Goal: Task Accomplishment & Management: Complete application form

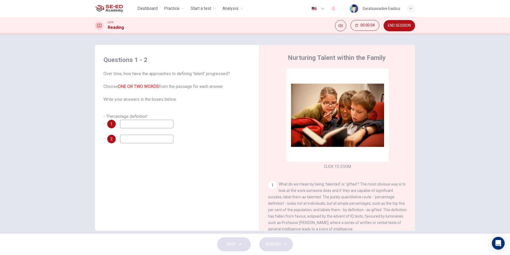
click at [115, 123] on div "1" at bounding box center [140, 124] width 66 height 9
click at [113, 123] on div "1" at bounding box center [111, 124] width 9 height 9
click at [124, 121] on input at bounding box center [146, 124] width 53 height 9
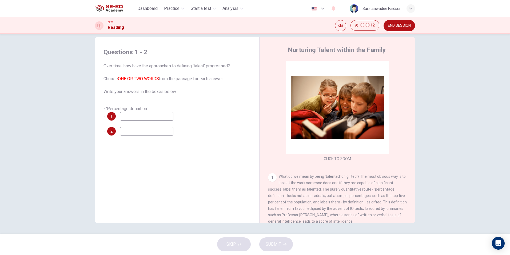
click at [323, 10] on icon "button" at bounding box center [323, 8] width 6 height 6
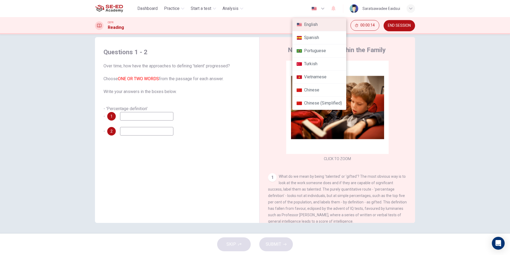
drag, startPoint x: 475, startPoint y: 63, endPoint x: 471, endPoint y: 67, distance: 5.7
click at [475, 64] on div at bounding box center [255, 127] width 510 height 255
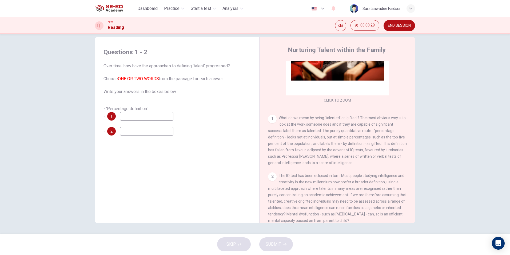
scroll to position [0, 0]
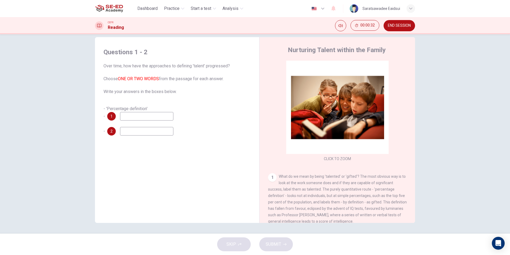
click at [400, 29] on button "END SESSION" at bounding box center [399, 25] width 31 height 11
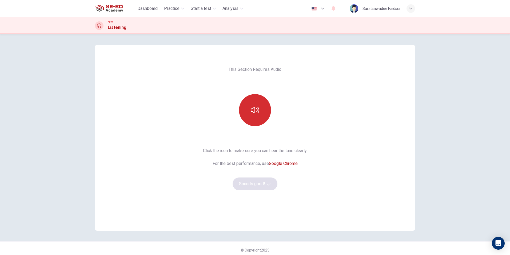
click at [255, 113] on icon "button" at bounding box center [255, 110] width 9 height 9
drag, startPoint x: 450, startPoint y: 104, endPoint x: 446, endPoint y: 110, distance: 7.8
click at [450, 104] on div "This Section Requires Audio Click the icon to make sure you can hear the tune c…" at bounding box center [255, 144] width 510 height 220
click at [268, 181] on button "Sounds good!" at bounding box center [255, 183] width 45 height 13
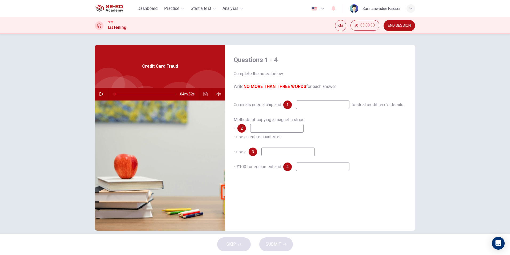
click at [97, 90] on button "button" at bounding box center [101, 94] width 9 height 13
click at [470, 74] on div "Questions 1 - 4 Complete the notes below. Write NO MORE THAN THREE WORDS for ea…" at bounding box center [255, 133] width 510 height 199
click at [100, 96] on button "button" at bounding box center [101, 94] width 9 height 13
type input "6"
click at [401, 28] on button "END SESSION" at bounding box center [399, 25] width 31 height 11
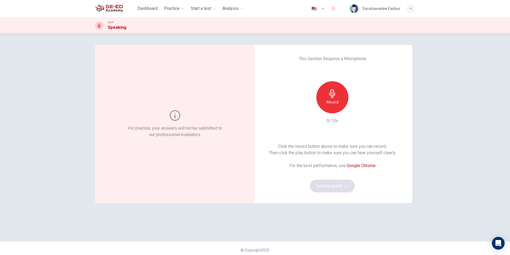
click at [336, 99] on h6 "Record" at bounding box center [333, 102] width 12 height 6
click at [331, 102] on h6 "Stop" at bounding box center [332, 102] width 8 height 6
click at [343, 186] on button "Sounds good!" at bounding box center [332, 185] width 45 height 13
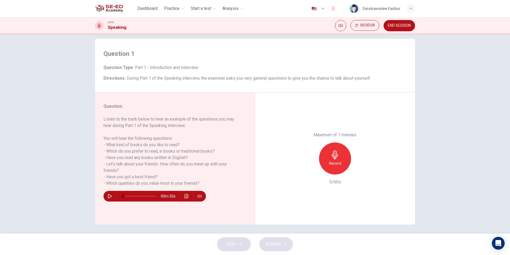
scroll to position [8, 0]
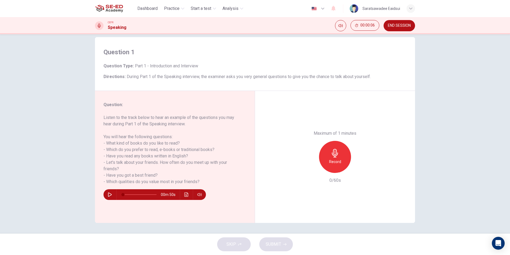
click at [105, 190] on div "00m 50s" at bounding box center [155, 194] width 102 height 11
click at [109, 194] on icon "button" at bounding box center [110, 194] width 4 height 4
click at [111, 191] on button "button" at bounding box center [110, 194] width 9 height 11
type input "69"
click at [402, 24] on span "END SESSION" at bounding box center [399, 25] width 23 height 4
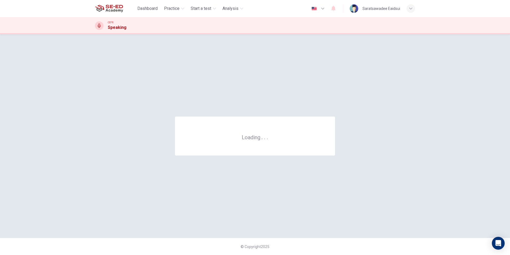
scroll to position [0, 0]
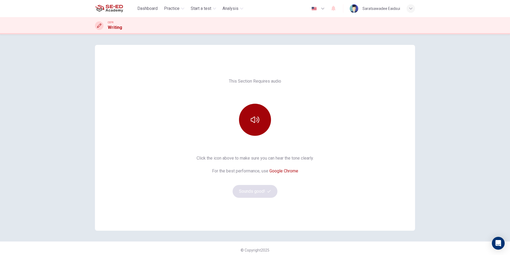
click at [257, 127] on button "button" at bounding box center [255, 120] width 32 height 32
click at [265, 194] on button "Sounds good!" at bounding box center [255, 191] width 45 height 13
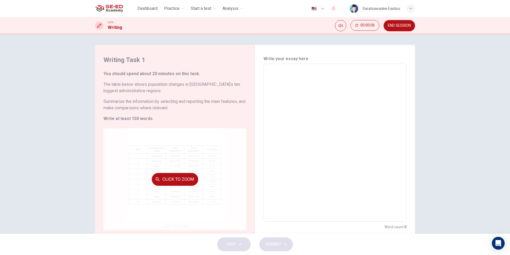
click at [157, 188] on div "Click to Zoom" at bounding box center [175, 179] width 143 height 102
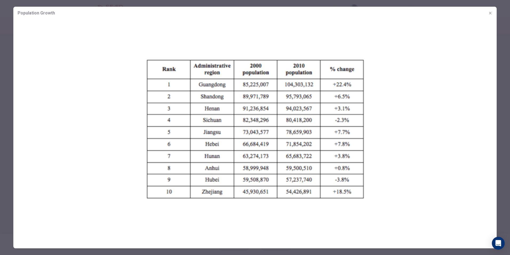
click at [488, 10] on button "button" at bounding box center [490, 13] width 9 height 9
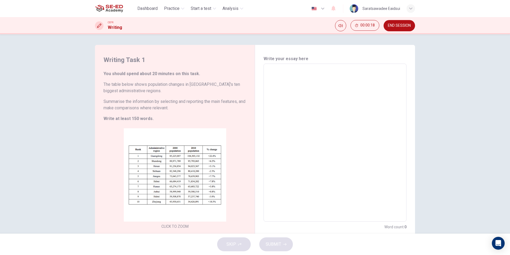
click at [299, 80] on textarea at bounding box center [335, 142] width 136 height 149
drag, startPoint x: 281, startPoint y: 81, endPoint x: 364, endPoint y: 225, distance: 165.9
click at [364, 225] on div "Write your essay here x ​ Word count : 0" at bounding box center [335, 142] width 143 height 174
drag, startPoint x: 407, startPoint y: 25, endPoint x: 280, endPoint y: 26, distance: 127.8
click at [407, 25] on span "END SESSION" at bounding box center [399, 25] width 23 height 4
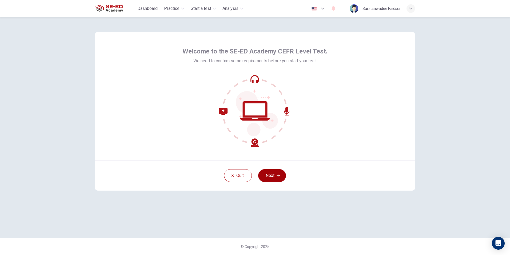
click at [269, 174] on button "Next" at bounding box center [272, 175] width 28 height 13
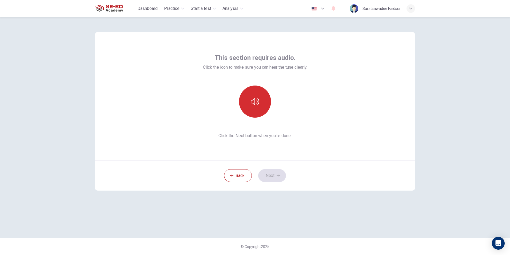
click at [254, 93] on button "button" at bounding box center [255, 101] width 32 height 32
click at [271, 174] on button "Next" at bounding box center [272, 175] width 28 height 13
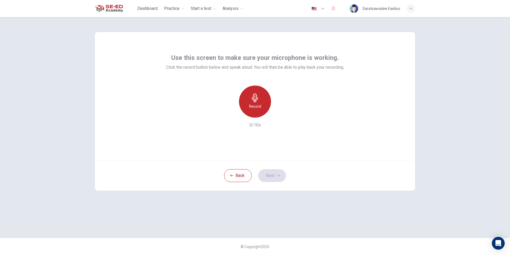
click at [252, 97] on icon "button" at bounding box center [255, 97] width 6 height 9
click at [263, 106] on div "Stop" at bounding box center [255, 101] width 32 height 32
click at [280, 113] on icon "button" at bounding box center [280, 113] width 2 height 3
click at [273, 179] on button "Next" at bounding box center [272, 175] width 28 height 13
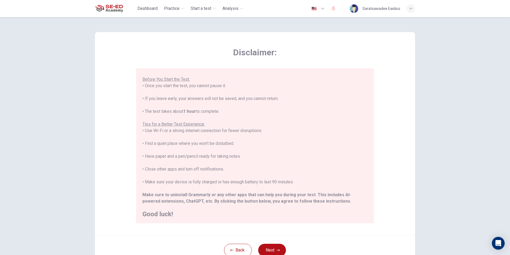
scroll to position [51, 0]
click at [272, 253] on button "Next" at bounding box center [272, 249] width 28 height 13
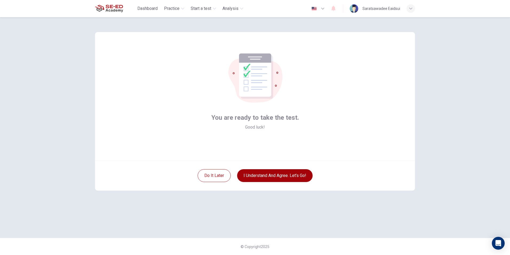
click at [283, 177] on button "I understand and agree. Let’s go!" at bounding box center [275, 175] width 76 height 13
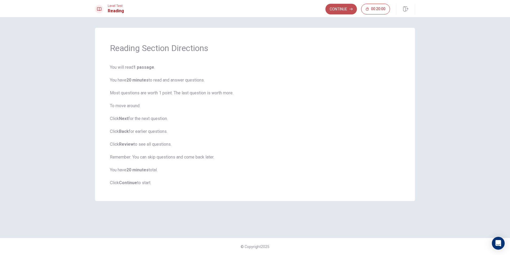
click at [335, 8] on button "Continue" at bounding box center [341, 9] width 31 height 11
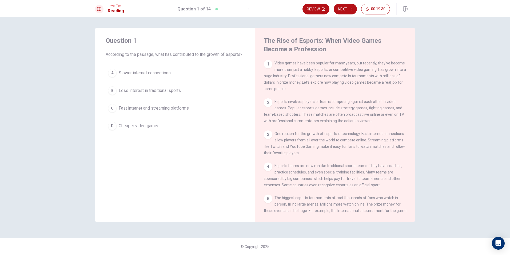
click at [148, 111] on span "Fast internet and streaming platforms" at bounding box center [154, 108] width 70 height 6
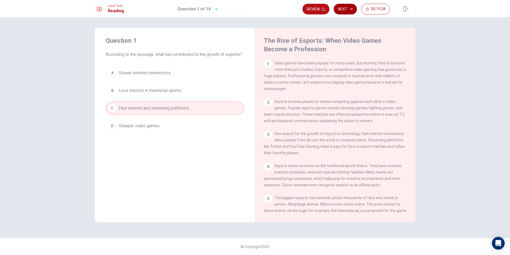
click at [342, 8] on button "Next" at bounding box center [345, 9] width 23 height 11
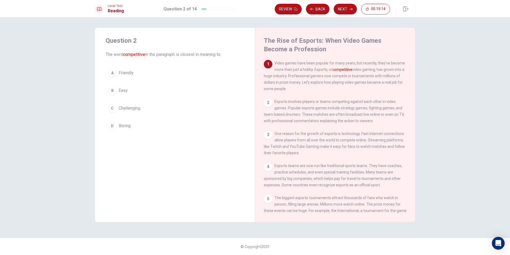
click at [151, 110] on button "C Challenging" at bounding box center [175, 107] width 139 height 13
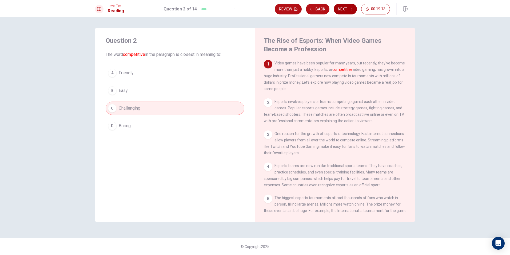
click at [350, 9] on icon "button" at bounding box center [351, 8] width 3 height 3
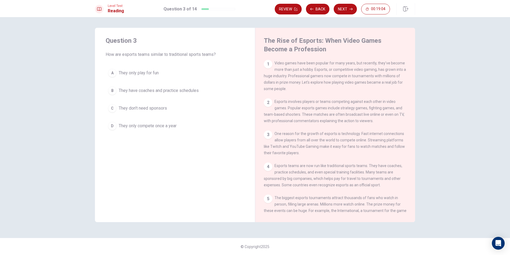
click at [160, 88] on span "They have coaches and practice schedules" at bounding box center [159, 90] width 80 height 6
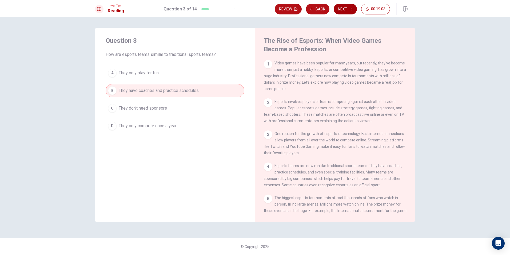
click at [345, 5] on button "Next" at bounding box center [345, 9] width 23 height 11
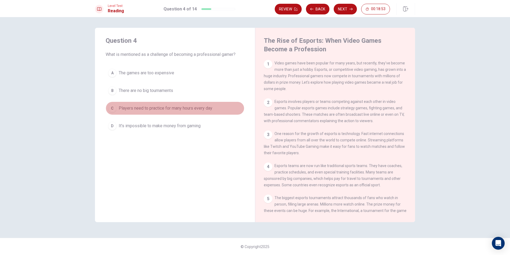
click at [149, 107] on span "Players need to practice for many hours every day" at bounding box center [166, 108] width 94 height 6
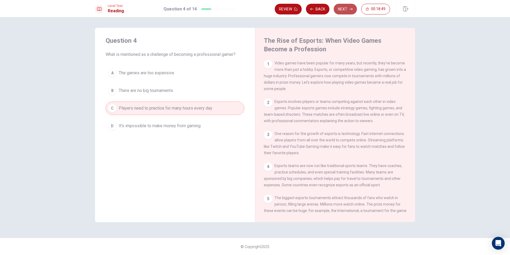
click at [345, 8] on button "Next" at bounding box center [345, 9] width 23 height 11
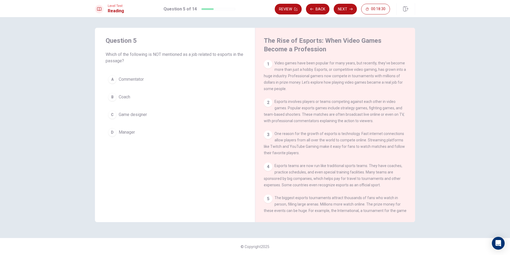
click at [141, 115] on span "Game designer" at bounding box center [133, 114] width 28 height 6
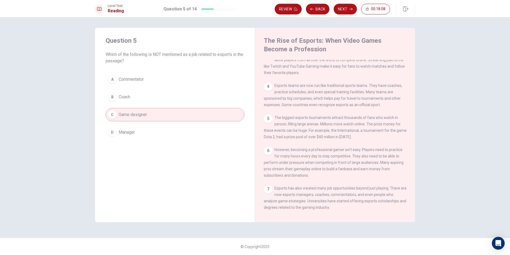
scroll to position [107, 0]
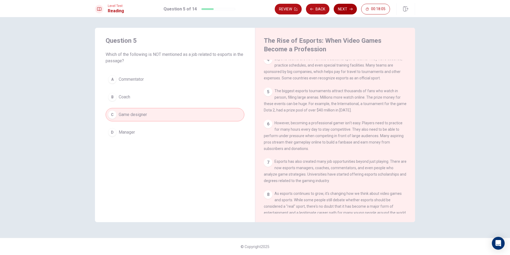
click at [346, 10] on button "Next" at bounding box center [345, 9] width 23 height 11
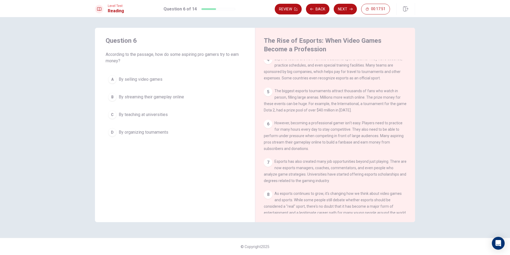
click at [160, 134] on span "By organizing tournaments" at bounding box center [144, 132] width 50 height 6
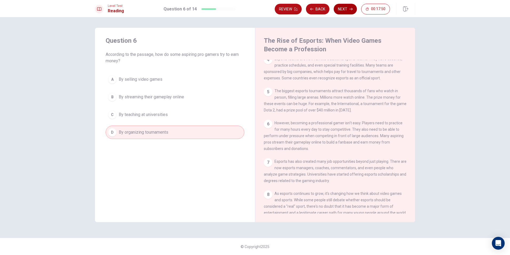
click at [349, 8] on button "Next" at bounding box center [345, 9] width 23 height 11
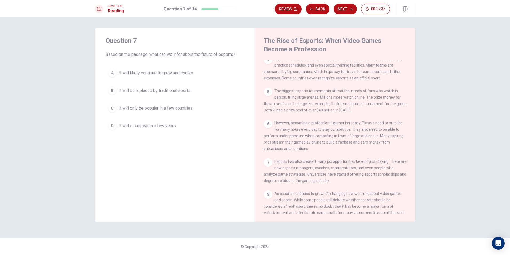
scroll to position [125, 0]
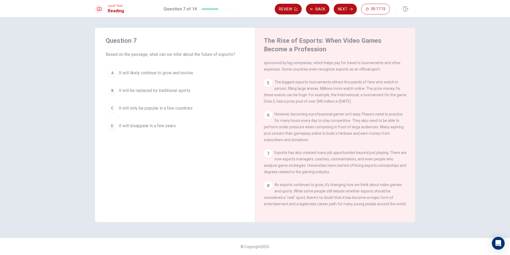
click at [157, 126] on span "It will disappear in a few years" at bounding box center [147, 125] width 57 height 6
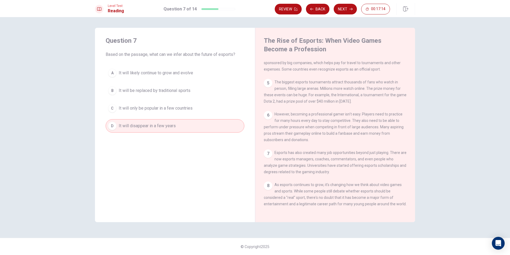
click at [150, 88] on span "It will be replaced by traditional sports" at bounding box center [155, 90] width 72 height 6
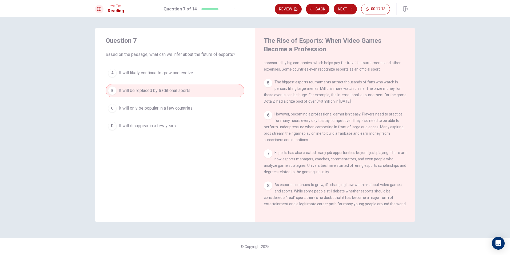
click at [158, 76] on button "A It will likely continue to grow and evolve" at bounding box center [175, 72] width 139 height 13
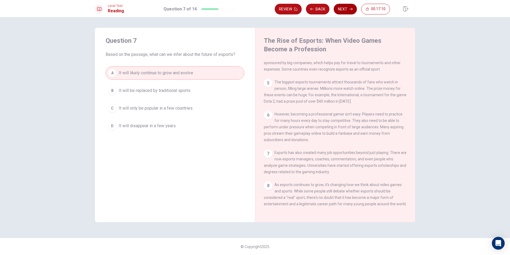
click at [350, 9] on icon "button" at bounding box center [351, 8] width 3 height 3
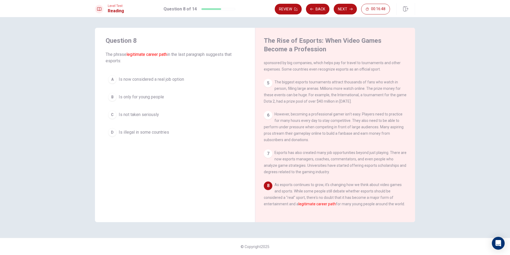
click at [179, 77] on span "Is now considered a real job option" at bounding box center [151, 79] width 65 height 6
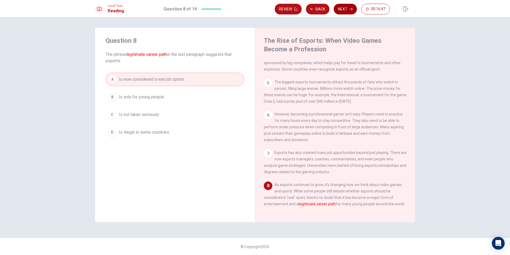
click at [344, 4] on button "Next" at bounding box center [345, 9] width 23 height 11
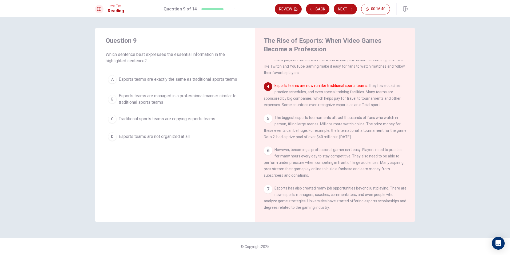
scroll to position [0, 0]
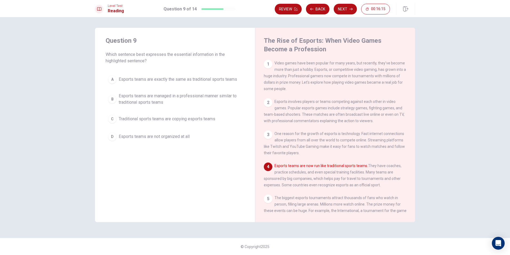
click at [156, 102] on span "Esports teams are managed in a professional manner similar to traditional sport…" at bounding box center [180, 99] width 123 height 13
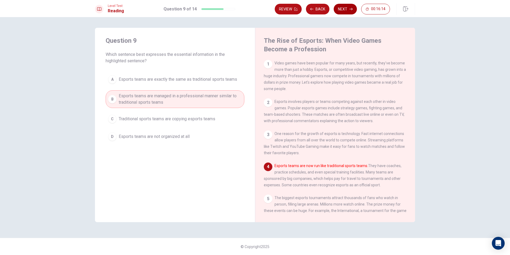
click at [339, 8] on button "Next" at bounding box center [345, 9] width 23 height 11
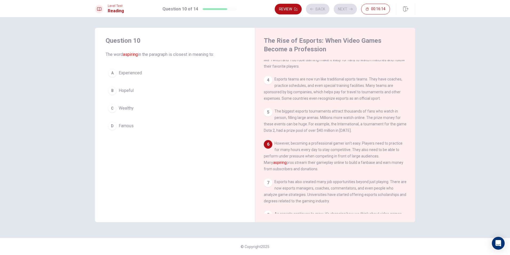
scroll to position [105, 0]
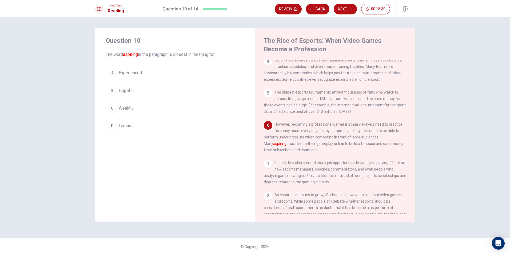
click at [140, 125] on button "D Famous" at bounding box center [175, 125] width 139 height 13
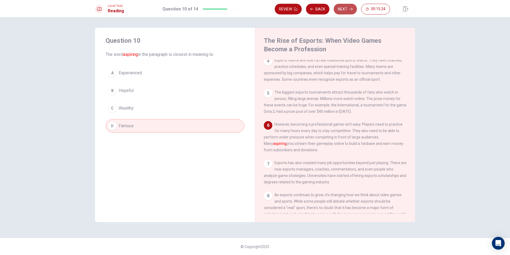
click at [345, 12] on button "Next" at bounding box center [345, 9] width 23 height 11
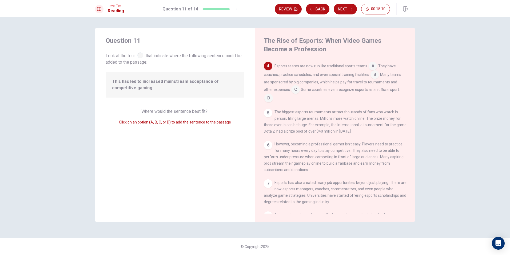
scroll to position [32, 0]
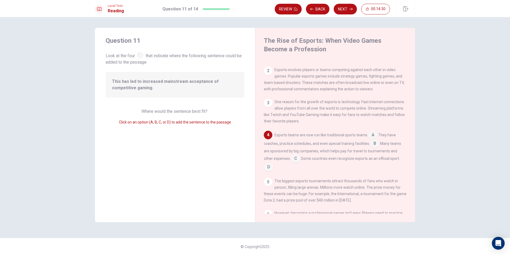
click at [297, 161] on input at bounding box center [295, 158] width 9 height 9
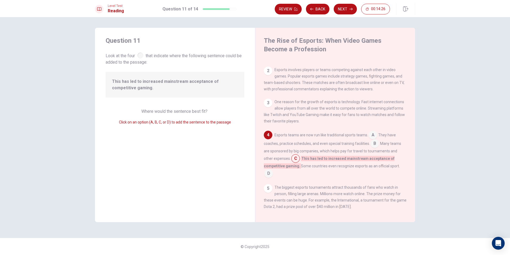
click at [377, 148] on input at bounding box center [375, 144] width 9 height 9
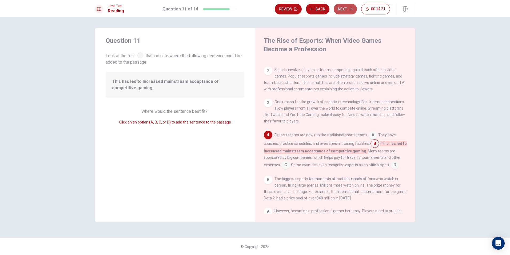
click at [344, 8] on button "Next" at bounding box center [345, 9] width 23 height 11
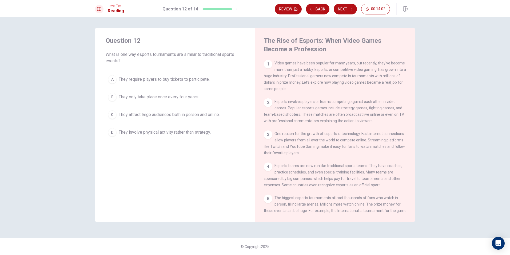
click at [139, 115] on span "They attract large audiences both in person and online." at bounding box center [169, 114] width 101 height 6
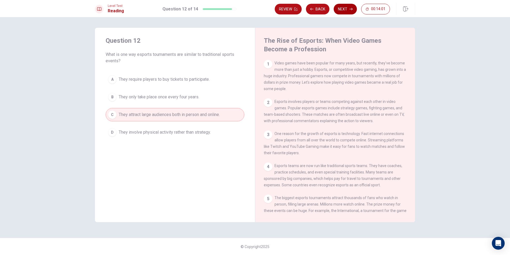
click at [339, 9] on button "Next" at bounding box center [345, 9] width 23 height 11
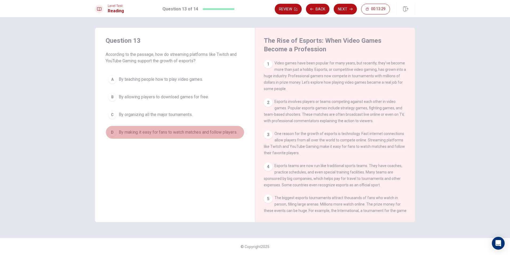
click at [133, 131] on span "By making it easy for fans to watch matches and follow players." at bounding box center [178, 132] width 119 height 6
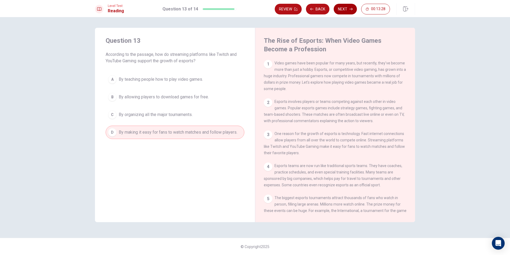
click at [350, 8] on icon "button" at bounding box center [351, 8] width 3 height 3
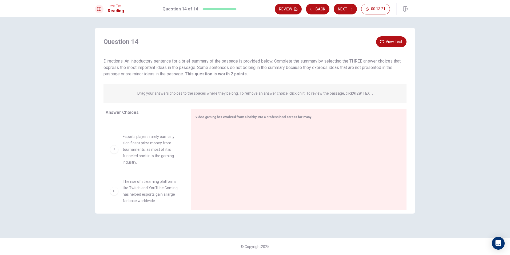
scroll to position [202, 0]
click at [341, 10] on button "Next" at bounding box center [345, 9] width 23 height 11
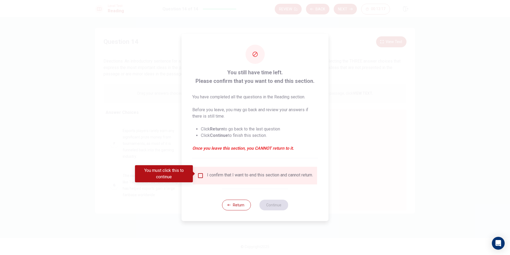
click at [200, 173] on input "You must click this to continue" at bounding box center [200, 175] width 6 height 6
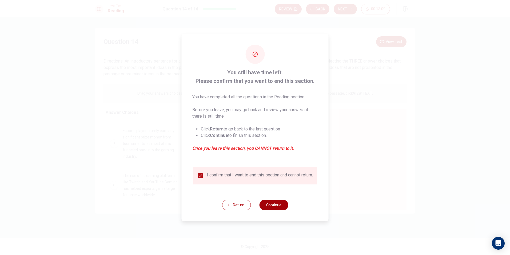
click at [274, 206] on button "Continue" at bounding box center [273, 204] width 29 height 11
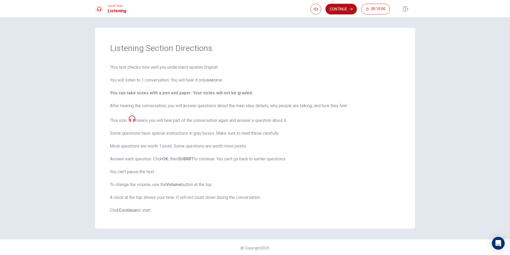
scroll to position [1, 0]
click at [347, 11] on button "Continue" at bounding box center [341, 9] width 31 height 11
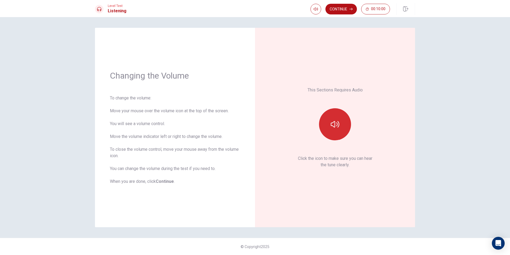
click at [332, 125] on icon "button" at bounding box center [335, 124] width 9 height 9
click at [331, 123] on icon "button" at bounding box center [335, 124] width 9 height 6
click at [349, 11] on button "Continue" at bounding box center [341, 9] width 31 height 11
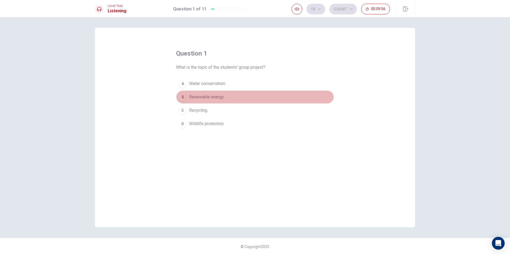
click at [218, 95] on span "Renewable energy." at bounding box center [206, 97] width 35 height 6
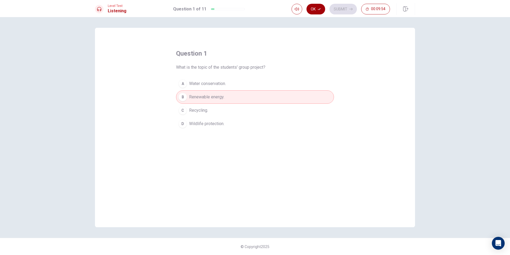
click at [313, 8] on button "Ok" at bounding box center [316, 9] width 19 height 11
click at [334, 10] on button "Submit" at bounding box center [343, 9] width 27 height 11
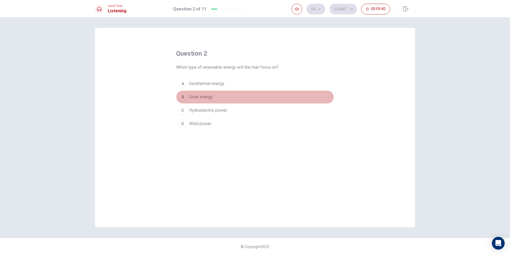
click at [211, 98] on span "Solar energy." at bounding box center [201, 97] width 24 height 6
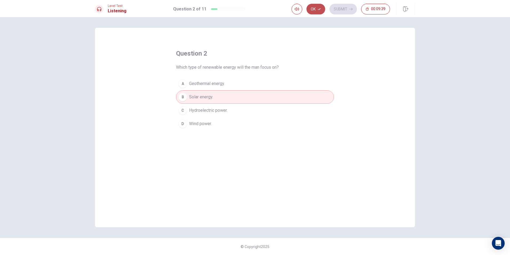
click at [319, 8] on icon "button" at bounding box center [319, 8] width 3 height 3
click at [346, 7] on button "Submit" at bounding box center [343, 9] width 27 height 11
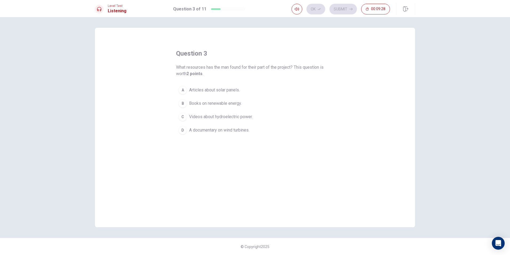
click at [231, 91] on span "Articles about solar panels." at bounding box center [214, 90] width 51 height 6
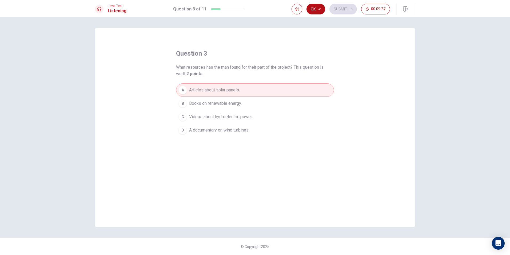
click at [226, 121] on button "C Videos about hydroelectric power." at bounding box center [255, 116] width 158 height 13
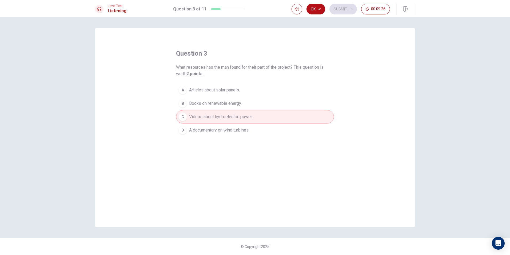
click at [237, 91] on span "Articles about solar panels." at bounding box center [214, 90] width 51 height 6
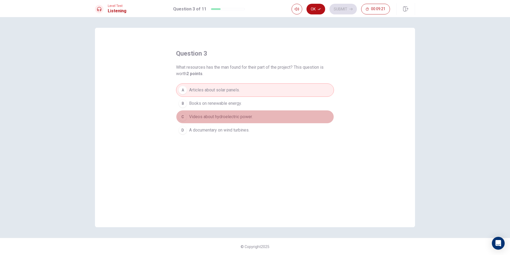
click at [244, 118] on span "Videos about hydroelectric power." at bounding box center [221, 116] width 64 height 6
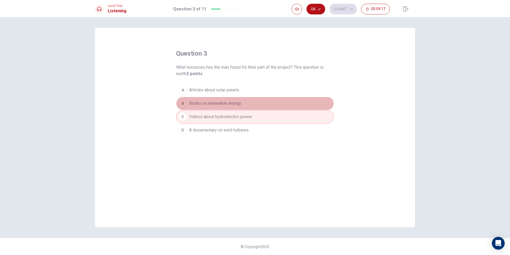
click at [245, 106] on button "B Books on renewable energy." at bounding box center [255, 103] width 158 height 13
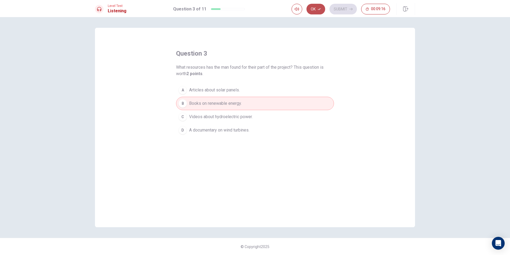
click at [318, 8] on icon "button" at bounding box center [319, 8] width 3 height 3
click at [344, 10] on button "Submit" at bounding box center [343, 9] width 27 height 11
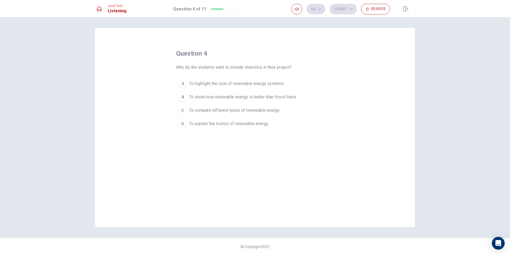
click at [224, 81] on span "To highlight the cost of renewable energy systems." at bounding box center [237, 83] width 96 height 6
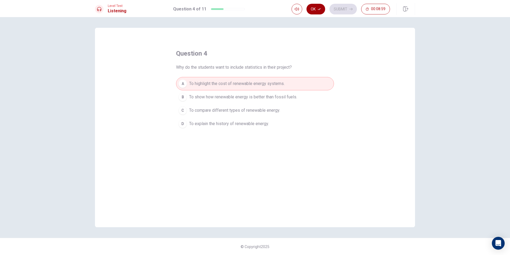
click at [315, 11] on button "Ok" at bounding box center [316, 9] width 19 height 11
click at [334, 7] on button "Submit" at bounding box center [343, 9] width 27 height 11
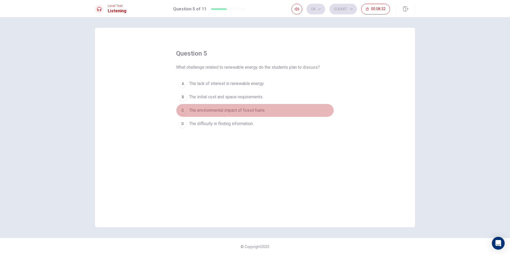
click at [196, 104] on button "C The environmental impact of fossil fuels." at bounding box center [255, 110] width 158 height 13
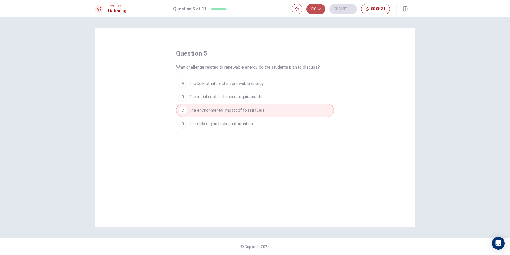
click at [323, 9] on button "Ok" at bounding box center [316, 9] width 19 height 11
click at [340, 8] on button "Submit" at bounding box center [343, 9] width 27 height 11
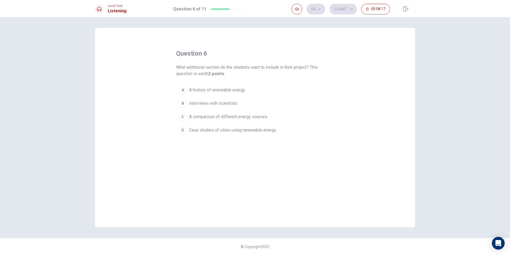
click at [185, 130] on div "D" at bounding box center [183, 130] width 9 height 9
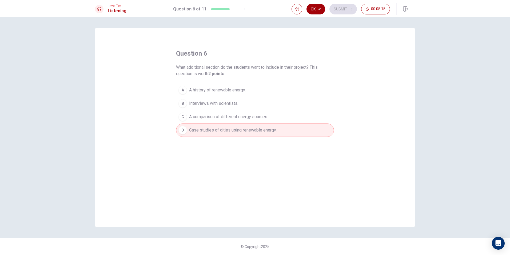
click at [318, 9] on icon "button" at bounding box center [319, 8] width 3 height 3
click at [344, 9] on button "Submit" at bounding box center [343, 9] width 27 height 11
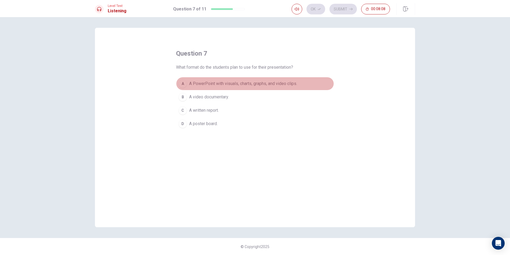
click at [228, 82] on span "A PowerPoint with visuals, charts, graphs, and video clips." at bounding box center [243, 83] width 108 height 6
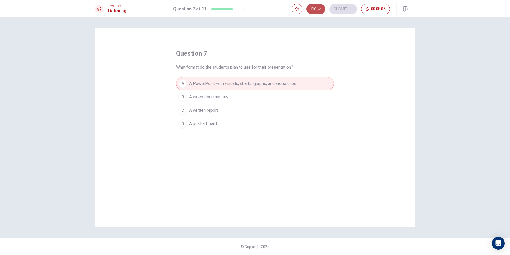
click at [316, 7] on button "Ok" at bounding box center [316, 9] width 19 height 11
click at [346, 10] on button "Submit" at bounding box center [343, 9] width 27 height 11
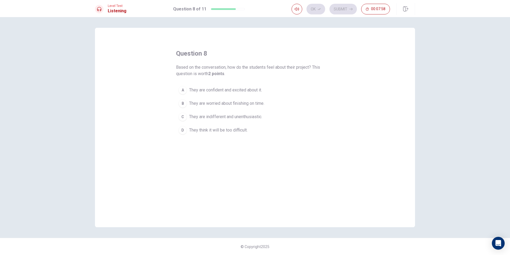
click at [251, 88] on span "They are confident and excited about it." at bounding box center [225, 90] width 73 height 6
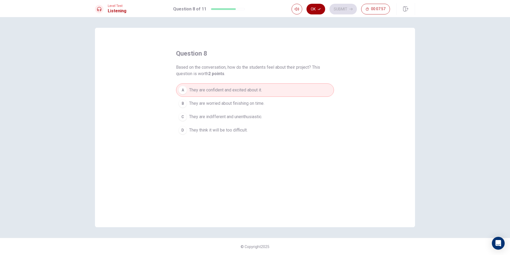
click at [318, 6] on button "Ok" at bounding box center [316, 9] width 19 height 11
click at [336, 9] on button "Submit" at bounding box center [343, 9] width 27 height 11
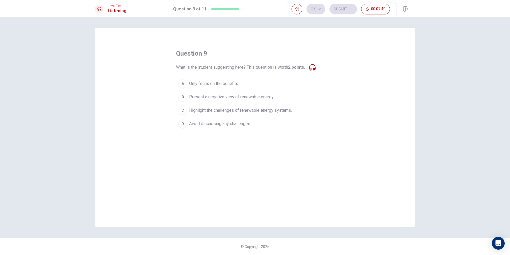
click at [225, 83] on span "Only focus on the benefits." at bounding box center [214, 83] width 50 height 6
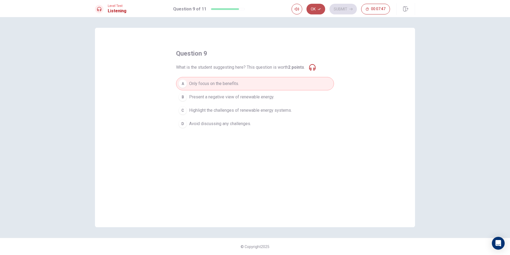
click at [316, 7] on button "Ok" at bounding box center [316, 9] width 19 height 11
click at [341, 10] on button "Submit" at bounding box center [343, 9] width 27 height 11
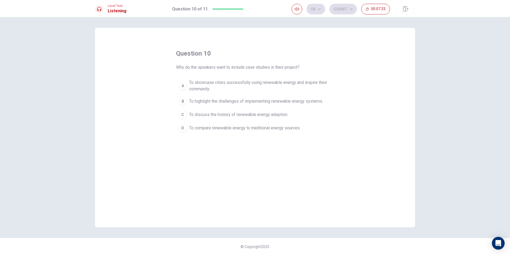
click at [261, 100] on span "To highlight the challenges of implementing renewable energy systems." at bounding box center [256, 101] width 134 height 6
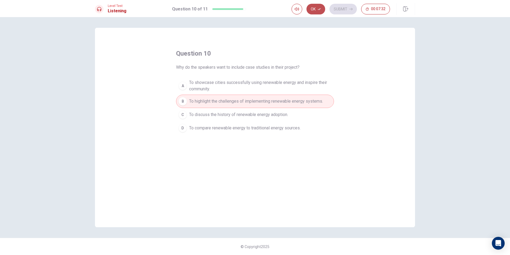
click at [318, 7] on button "Ok" at bounding box center [316, 9] width 19 height 11
click at [341, 8] on button "Submit" at bounding box center [343, 9] width 27 height 11
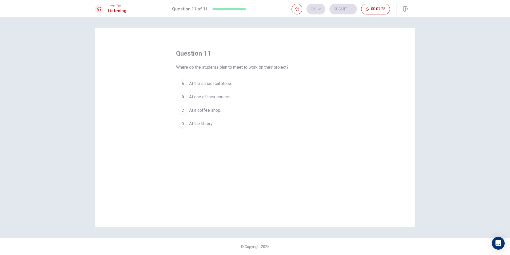
click at [209, 124] on span "At the library." at bounding box center [201, 123] width 24 height 6
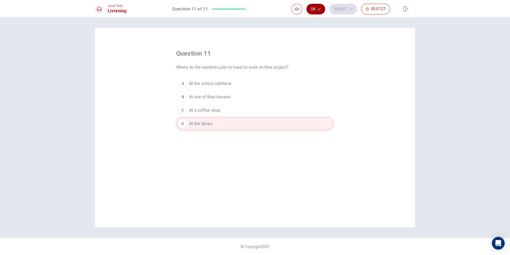
click at [316, 8] on button "Ok" at bounding box center [316, 9] width 19 height 11
click at [339, 6] on button "Submit" at bounding box center [343, 9] width 27 height 11
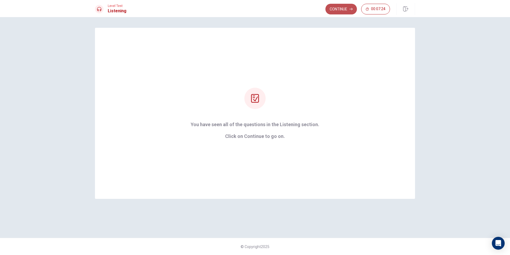
click at [337, 10] on button "Continue" at bounding box center [341, 9] width 31 height 11
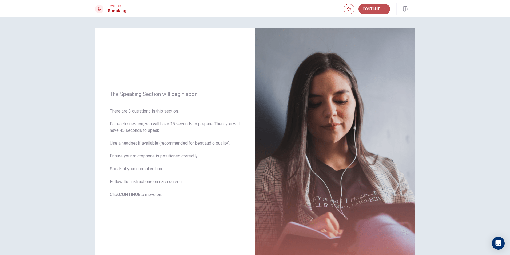
click at [376, 7] on button "Continue" at bounding box center [374, 9] width 31 height 11
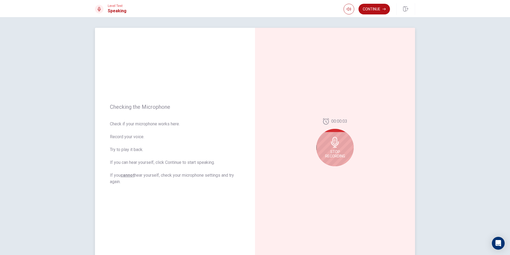
click at [339, 150] on span "Stop Recording" at bounding box center [335, 153] width 20 height 9
click at [340, 169] on icon "Play Audio" at bounding box center [340, 170] width 3 height 3
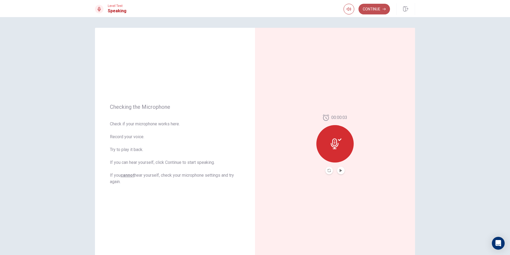
click at [375, 6] on button "Continue" at bounding box center [374, 9] width 31 height 11
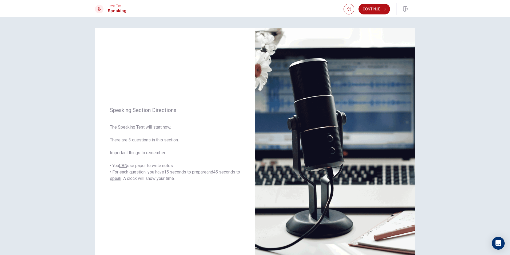
drag, startPoint x: 375, startPoint y: 6, endPoint x: 377, endPoint y: 10, distance: 3.8
click at [377, 10] on button "Continue" at bounding box center [374, 9] width 31 height 11
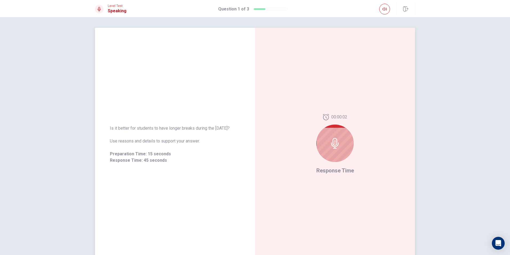
click at [325, 142] on div at bounding box center [334, 142] width 37 height 37
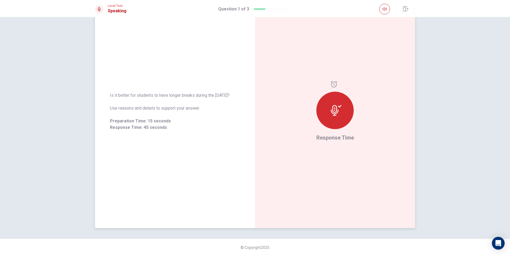
scroll to position [34, 0]
click at [340, 108] on icon at bounding box center [336, 108] width 11 height 11
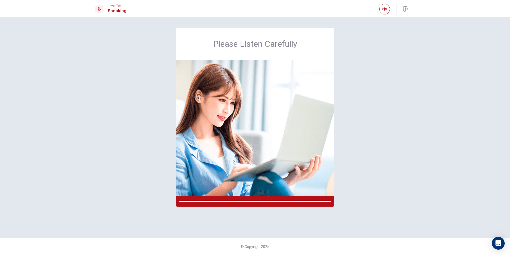
scroll to position [0, 0]
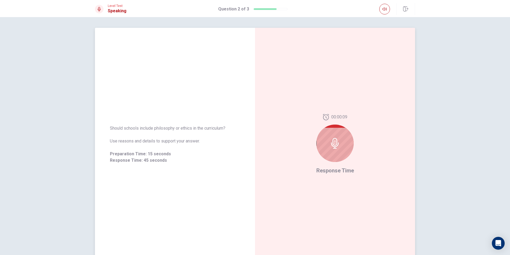
click at [340, 147] on div at bounding box center [334, 142] width 37 height 37
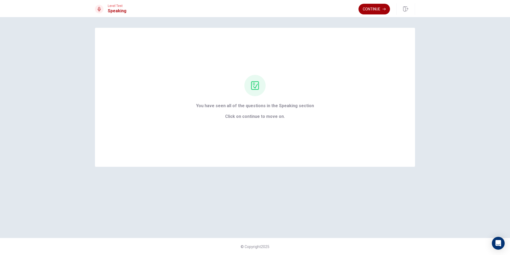
click at [372, 9] on button "Continue" at bounding box center [374, 9] width 31 height 11
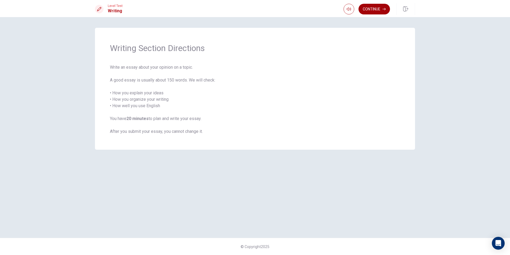
click at [371, 9] on button "Continue" at bounding box center [374, 9] width 31 height 11
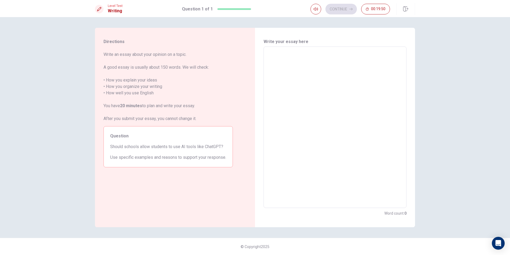
click at [304, 69] on textarea at bounding box center [335, 127] width 136 height 152
click at [290, 57] on textarea at bounding box center [335, 127] width 136 height 152
type textarea "i"
type textarea "x"
type textarea "I"
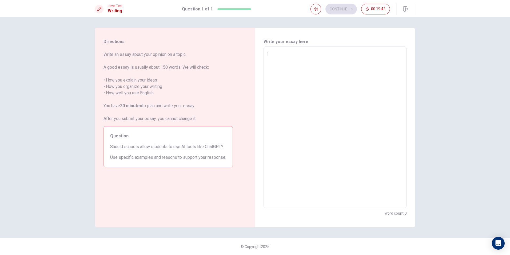
type textarea "x"
type textarea "I"
type textarea "x"
type textarea "I t"
type textarea "x"
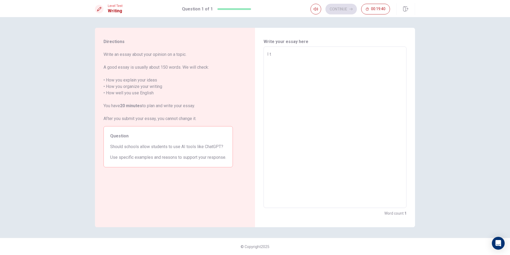
type textarea "I th"
type textarea "x"
type textarea "I thi"
type textarea "x"
type textarea "I thin"
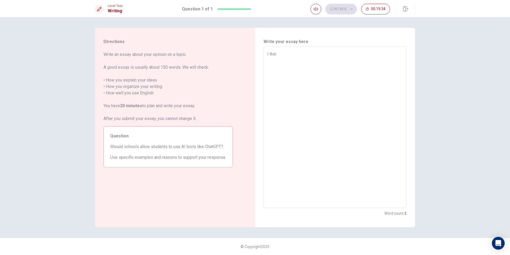
type textarea "x"
type textarea "I think"
type textarea "x"
type textarea "I think"
type textarea "x"
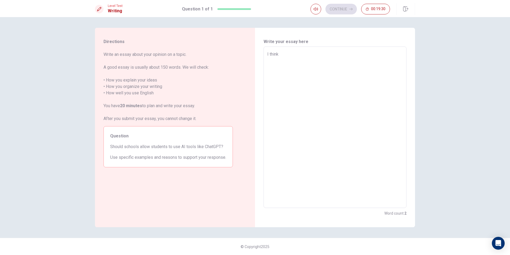
type textarea "I think s"
type textarea "x"
type textarea "I think sc"
type textarea "x"
type textarea "I think sch"
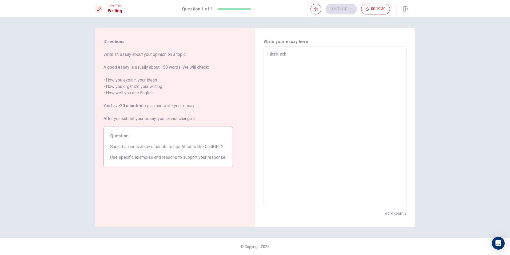
type textarea "x"
type textarea "I think scho"
type textarea "x"
type textarea "I think schoo"
type textarea "x"
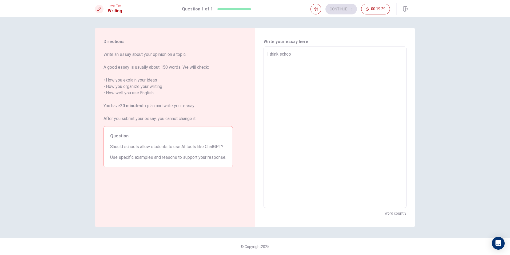
type textarea "I think school"
type textarea "x"
type textarea "I think school"
type textarea "x"
type textarea "I think school s"
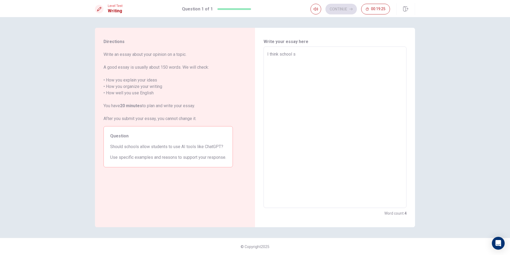
type textarea "x"
type textarea "I think school sh"
type textarea "x"
type textarea "I think school sho"
type textarea "x"
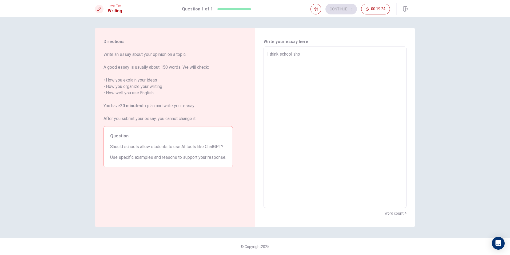
type textarea "I think school shou"
type textarea "x"
type textarea "I think school shoul"
type textarea "x"
type textarea "I think school should"
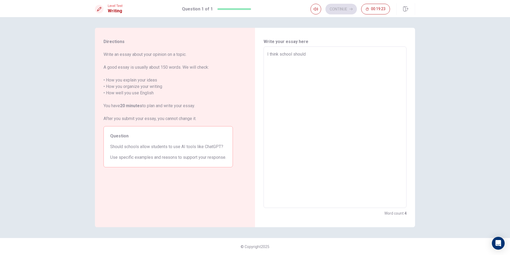
type textarea "x"
type textarea "I think school should"
type textarea "x"
type textarea "I think school should a"
type textarea "x"
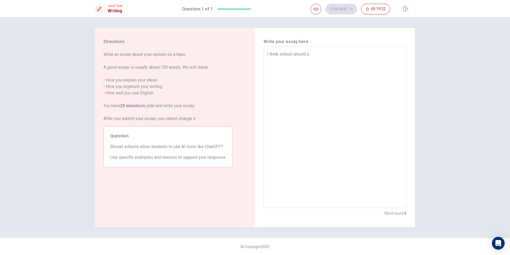
type textarea "I think school should al"
type textarea "x"
type textarea "I think school should alo"
type textarea "x"
type textarea "I think school should aloo"
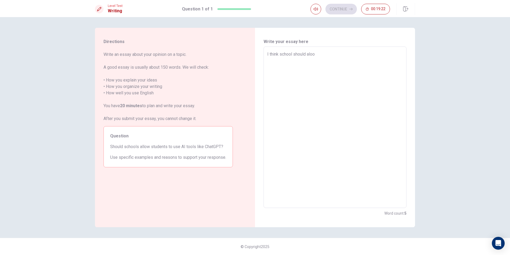
type textarea "x"
type textarea "I think school should aloow"
type textarea "x"
type textarea "I think school should aloow"
type textarea "x"
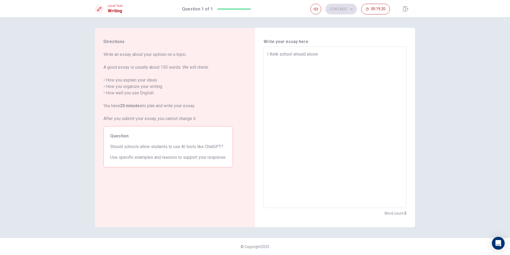
type textarea "I think school should aloow"
type textarea "x"
type textarea "I think school should aloo"
type textarea "x"
type textarea "I think school should alo"
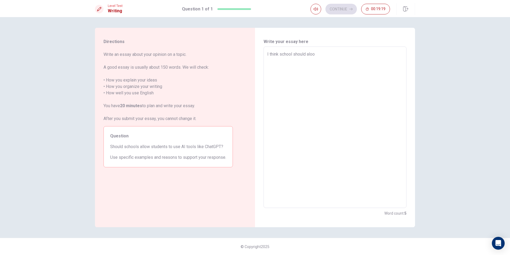
type textarea "x"
type textarea "I think school should al"
type textarea "x"
type textarea "I think school should all"
type textarea "x"
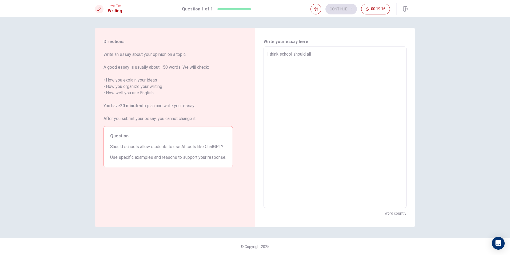
type textarea "I think school should allo"
type textarea "x"
type textarea "I think school should allow"
type textarea "x"
type textarea "I think school should allow"
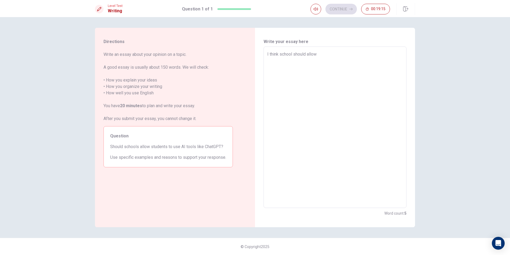
type textarea "x"
type textarea "I think school should allow s"
type textarea "x"
type textarea "I think school should allow st"
type textarea "x"
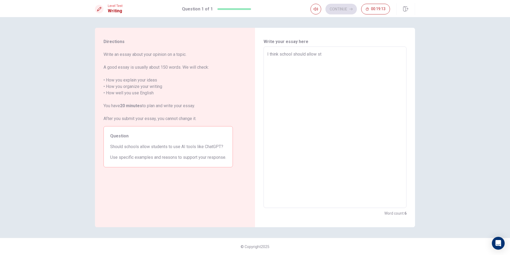
type textarea "I think school should allow [PERSON_NAME]"
type textarea "x"
type textarea "I think school should allow stud"
type textarea "x"
type textarea "I think school should allow stude"
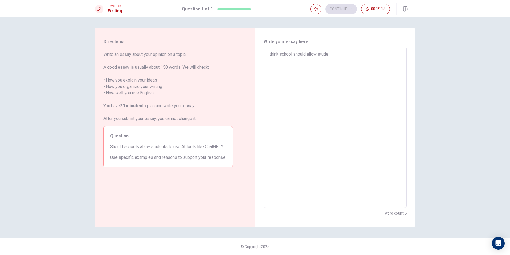
type textarea "x"
type textarea "I think school should allow studen"
type textarea "x"
type textarea "I think school should allow student"
type textarea "x"
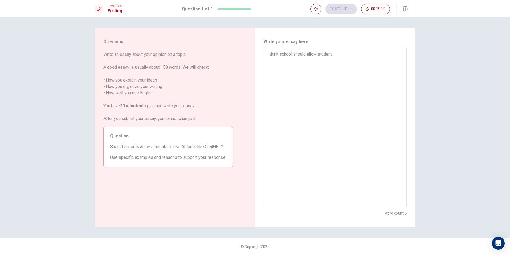
type textarea "I think school should allow students"
type textarea "x"
type textarea "I think school should allow students"
type textarea "x"
type textarea "I think school should allow students t"
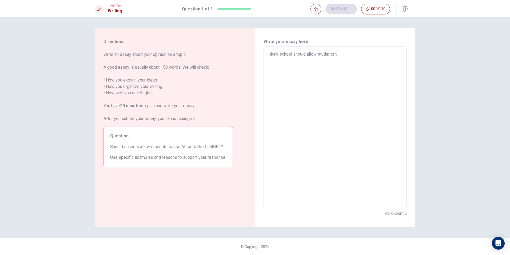
type textarea "x"
type textarea "I think school should allow students to"
type textarea "x"
type textarea "I think school should allow students to"
type textarea "x"
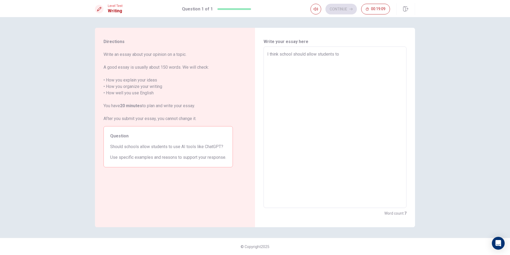
type textarea "I think school should allow students to u"
type textarea "x"
type textarea "I think school should allow students to [GEOGRAPHIC_DATA]"
type textarea "x"
type textarea "I think school should allow students to use"
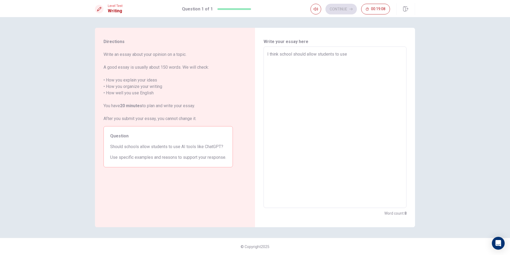
type textarea "x"
type textarea "I think school should allow students to use"
type textarea "x"
type textarea "I think school should allow students to use a"
type textarea "x"
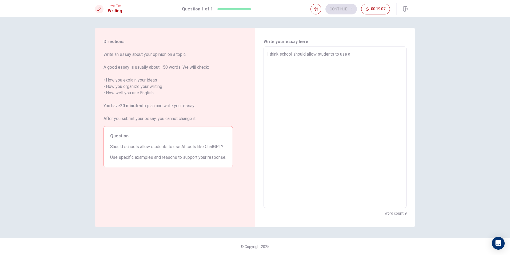
type textarea "I think school should allow students to use ai"
type textarea "x"
type textarea "I think school should allow students to use ai"
type textarea "x"
type textarea "I think school should allow students to use ai b"
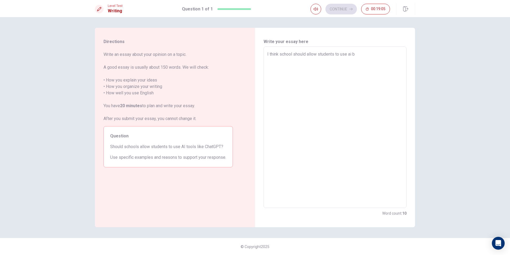
type textarea "x"
type textarea "I think school should allow students to use ai be"
type textarea "x"
type textarea "I think school should allow students to use ai bec"
type textarea "x"
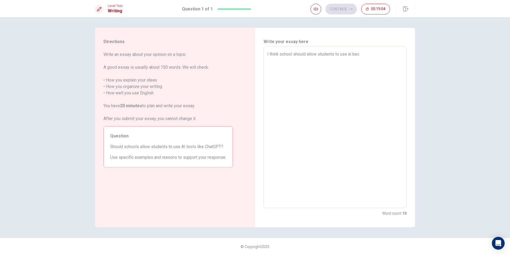
type textarea "I think school should allow students to use ai beca"
type textarea "x"
type textarea "I think school should allow students to use ai becau"
type textarea "x"
type textarea "I think school should allow students to use ai becaus"
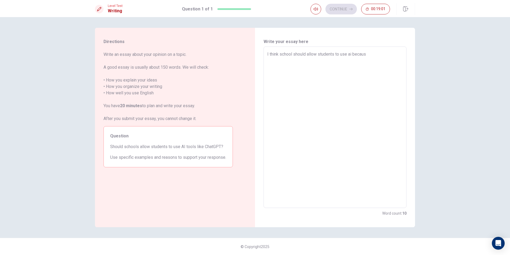
type textarea "x"
type textarea "I think school should allow students to use ai because"
type textarea "x"
type textarea "I think school should allow students to use ai because"
type textarea "x"
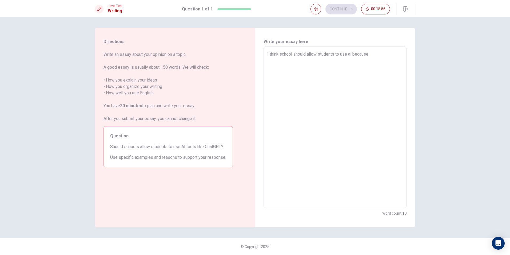
type textarea "I think school should allow students to use ai because a"
type textarea "x"
type textarea "I think school should allow students to use ai because ai"
type textarea "x"
type textarea "I think school should allow students to use ai because ai"
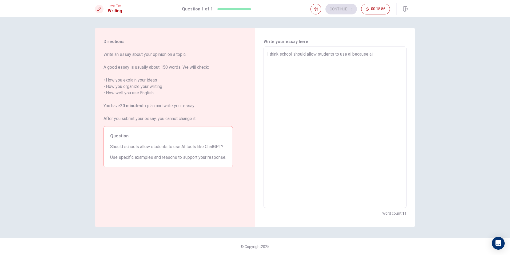
type textarea "x"
type textarea "I think school should allow students to use ai because ai c"
type textarea "x"
type textarea "I think school should allow students to use ai because ai ca"
type textarea "x"
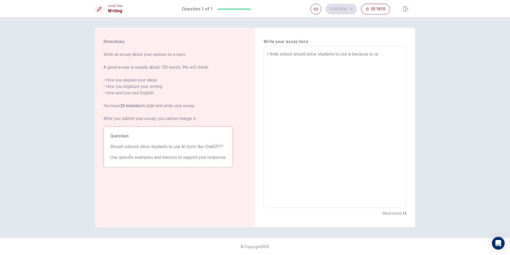
type textarea "I think school should allow students to use ai because ai can"
type textarea "x"
type textarea "I think school should allow students to use ai because ai can"
type textarea "x"
type textarea "I think school should allow students to use ai because ai can i"
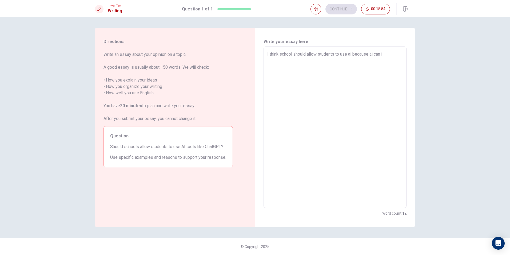
type textarea "x"
type textarea "I think school should allow students to use ai because ai can im"
type textarea "x"
type textarea "I think school should allow students to use ai because ai can imp"
type textarea "x"
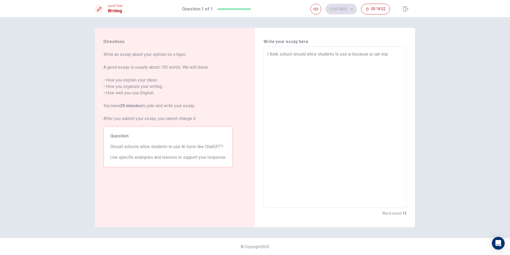
type textarea "I think school should allow students to use ai because ai can impr"
type textarea "x"
type textarea "I think school should allow students to use ai because ai can impro"
type textarea "x"
type textarea "I think school should allow students to use ai because ai can improv"
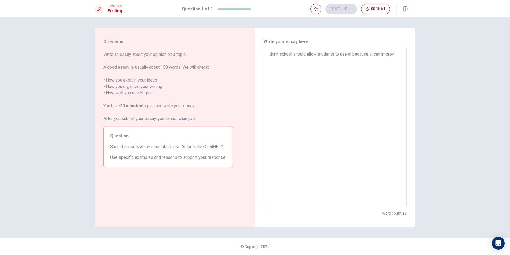
type textarea "x"
type textarea "I think school should allow students to use ai because ai can improve"
type textarea "x"
type textarea "I think school should allow students to use ai because ai can improve"
type textarea "x"
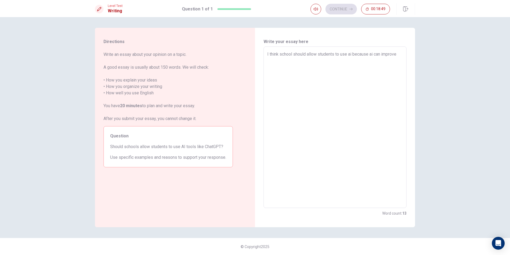
type textarea "I think school should allow students to use ai because ai can improve s"
type textarea "x"
type textarea "I think school should allow students to use ai because ai can improve st"
type textarea "x"
type textarea "I think school should allow students to use ai because ai can improve stu"
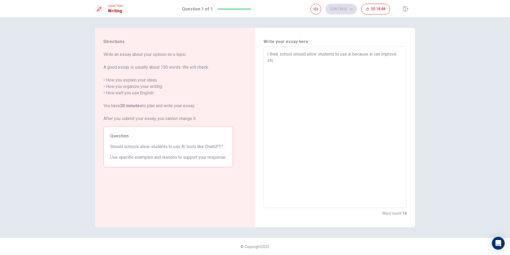
type textarea "x"
type textarea "I think school should allow students to use ai because ai can improve stud"
type textarea "x"
type textarea "I think school should allow students to use ai because ai can improve stude"
type textarea "x"
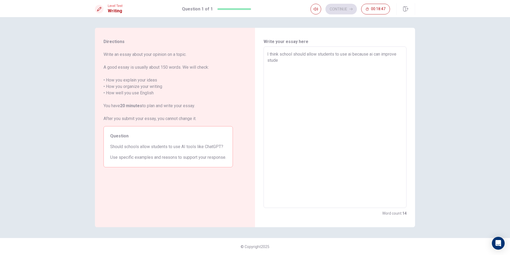
type textarea "I think school should allow students to use ai because ai can improve studen"
type textarea "x"
type textarea "I think school should allow students to use ai because ai can improve student"
type textarea "x"
type textarea "I think school should allow students to use ai because ai can improve student"
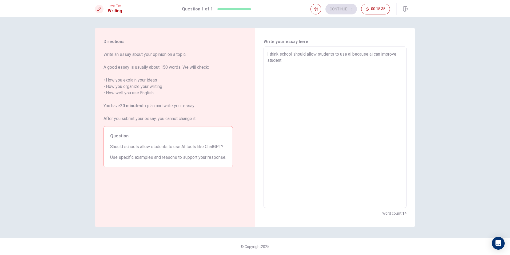
type textarea "x"
type textarea "I think school should allow students to use ai because ai can improve student i"
type textarea "x"
type textarea "I think school should allow students to use ai because ai can improve student in"
type textarea "x"
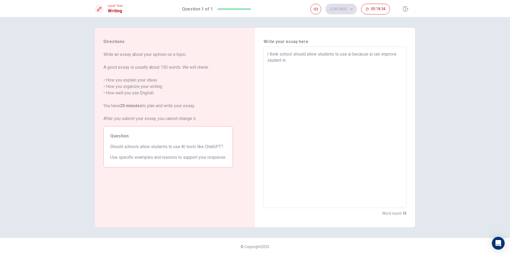
type textarea "I think school should allow students to use ai because ai can improve student in"
type textarea "x"
type textarea "I think school should allow students to use ai because ai can improve student i…"
type textarea "x"
type textarea "I think school should allow students to use ai because ai can improve student i…"
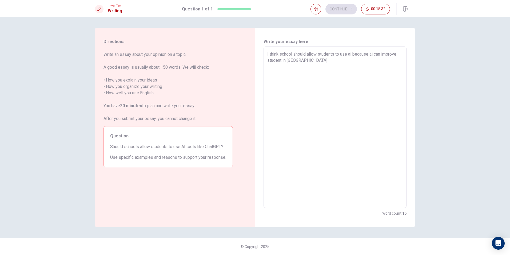
type textarea "x"
type textarea "I think school should allow students to use ai because ai can improve student i…"
type textarea "x"
type textarea "I think school should allow students to use ai because ai can improve student i…"
type textarea "x"
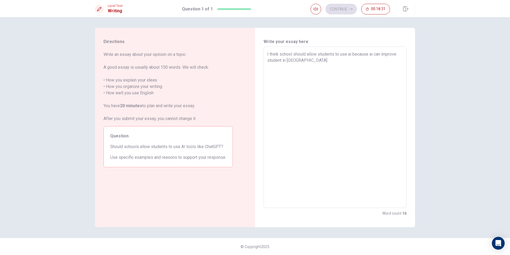
type textarea "I think school should allow students to use ai because ai can improve student i…"
type textarea "x"
type textarea "I think school should allow students to use ai because ai can improve student i…"
type textarea "x"
type textarea "I think school should allow students to use ai because ai can improve student i…"
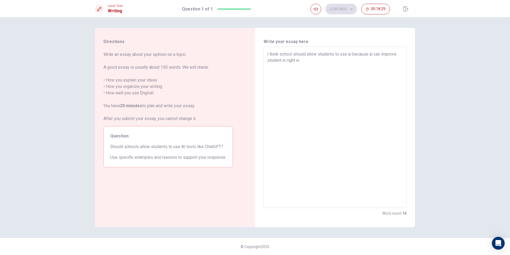
type textarea "x"
type textarea "I think school should allow students to use ai because ai can improve student i…"
type textarea "x"
type textarea "I think school should allow students to use ai because ai can improve student i…"
type textarea "x"
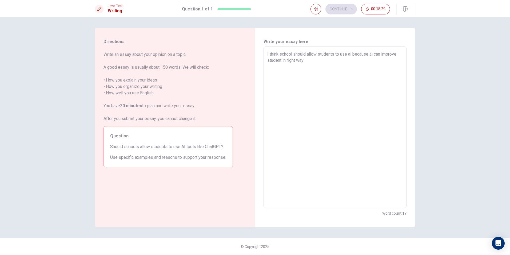
type textarea "I think school should allow students to use ai because ai can improve student i…"
type textarea "x"
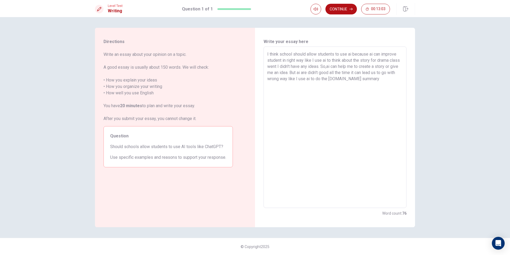
click at [365, 78] on textarea "I think school should allow students to use ai because ai can improve student i…" at bounding box center [335, 127] width 136 height 152
click at [396, 80] on textarea "I think school should allow students to use ai because ai can improve student i…" at bounding box center [335, 127] width 136 height 152
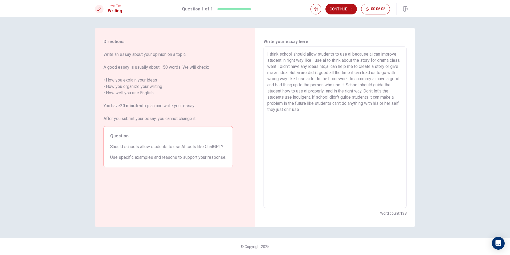
click at [306, 109] on textarea "I think school should allow students to use ai because ai can improve student i…" at bounding box center [335, 127] width 136 height 152
click at [305, 110] on textarea "I think school should allow students to use ai because ai can improve student i…" at bounding box center [335, 127] width 136 height 152
click at [307, 110] on textarea "I think school should allow students to use ai because ai can improve student i…" at bounding box center [335, 127] width 136 height 152
click at [320, 113] on textarea "I think school should allow students to use ai because ai can improve student i…" at bounding box center [335, 127] width 136 height 152
click at [345, 110] on textarea "I think school should allow students to use ai because ai can improve student i…" at bounding box center [335, 127] width 136 height 152
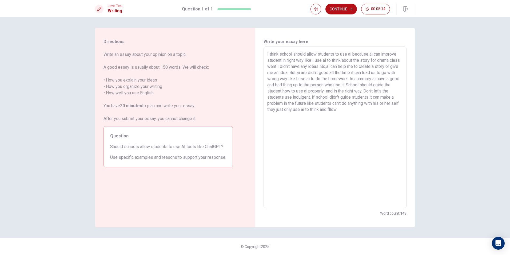
click at [346, 110] on textarea "I think school should allow students to use ai because ai can improve student i…" at bounding box center [335, 127] width 136 height 152
click at [373, 110] on textarea "I think school should allow students to use ai because ai can improve student i…" at bounding box center [335, 127] width 136 height 152
click at [340, 7] on button "Continue" at bounding box center [341, 9] width 31 height 11
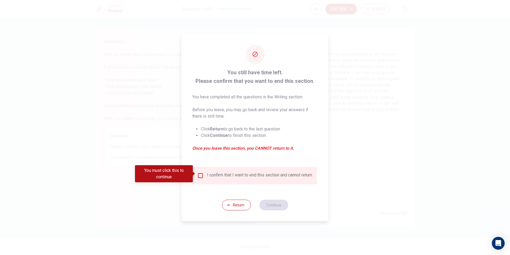
click at [198, 173] on input "You must click this to continue" at bounding box center [200, 175] width 6 height 6
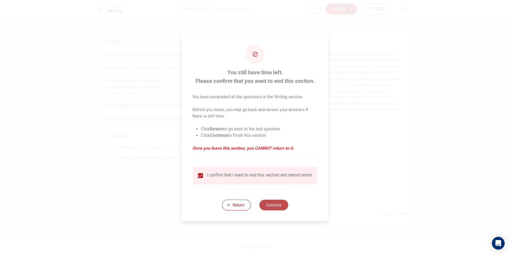
click at [285, 206] on button "Continue" at bounding box center [273, 204] width 29 height 11
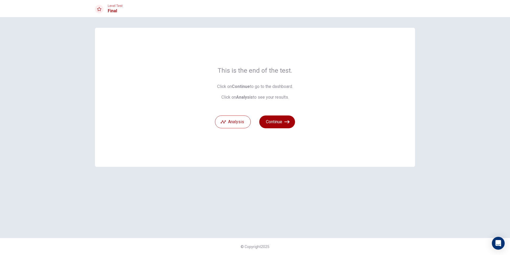
click at [288, 125] on button "Continue" at bounding box center [277, 121] width 36 height 13
